Goal: Subscribe to service/newsletter

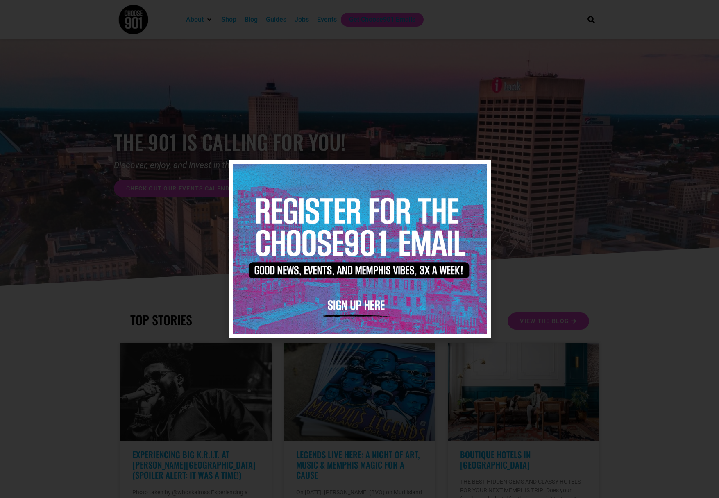
click at [348, 305] on img at bounding box center [360, 248] width 254 height 169
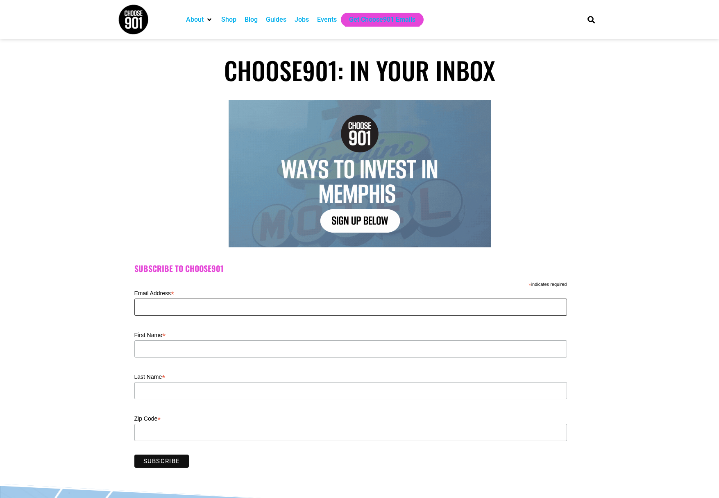
click at [356, 309] on input "Email Address *" at bounding box center [350, 307] width 432 height 17
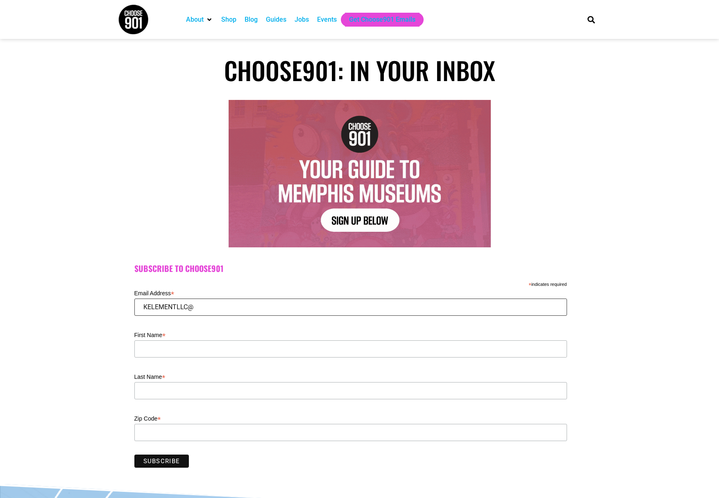
type input "KELEMENTLLC@G"
